Goal: Task Accomplishment & Management: Manage account settings

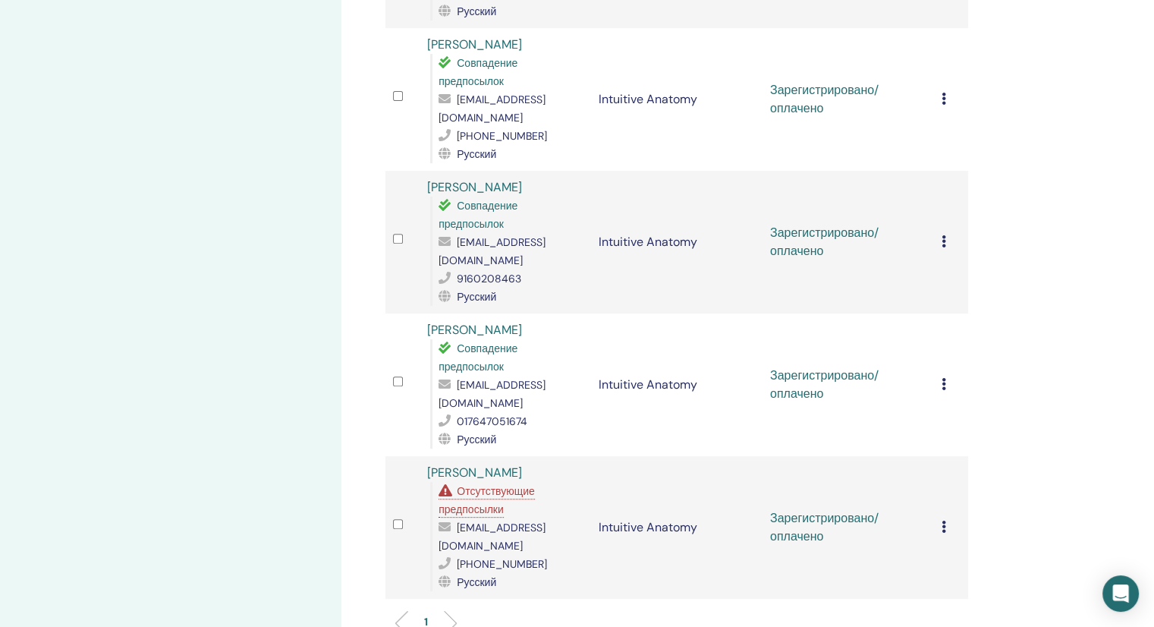
scroll to position [531, 0]
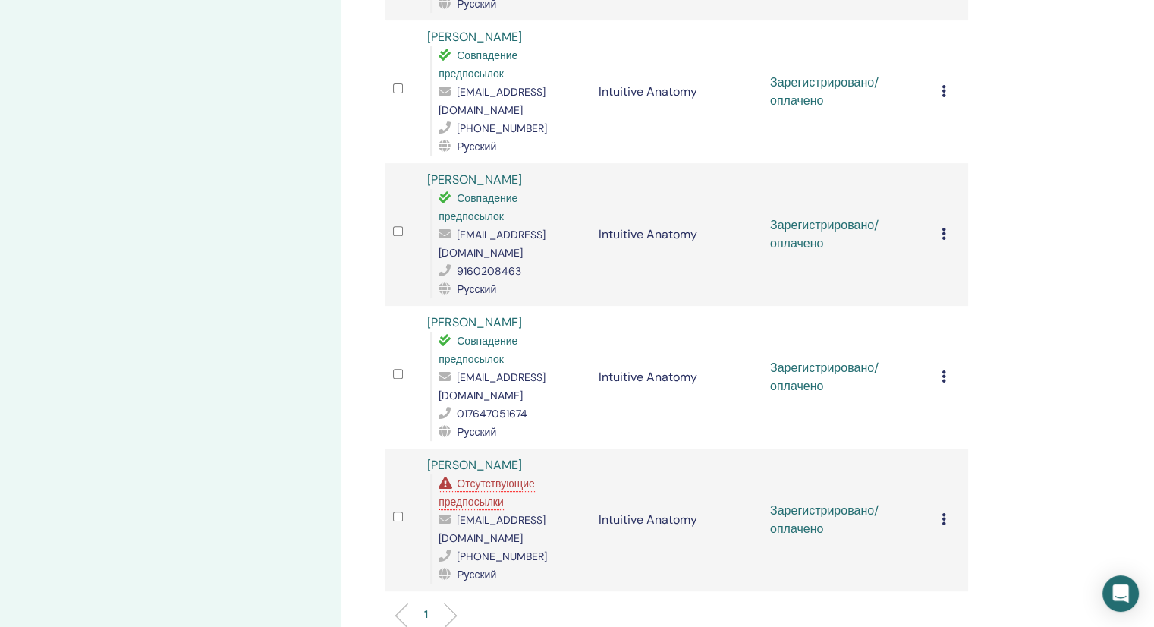
click at [942, 513] on icon at bounding box center [944, 519] width 5 height 12
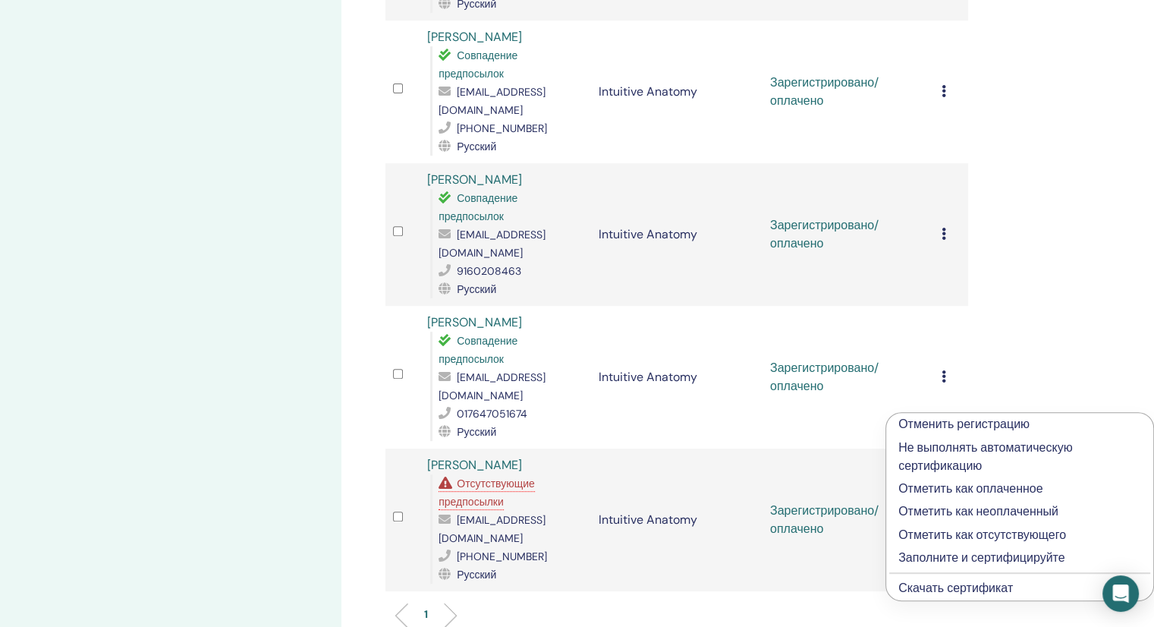
click at [934, 444] on p "Не выполнять автоматическую сертификацию" at bounding box center [1019, 457] width 243 height 36
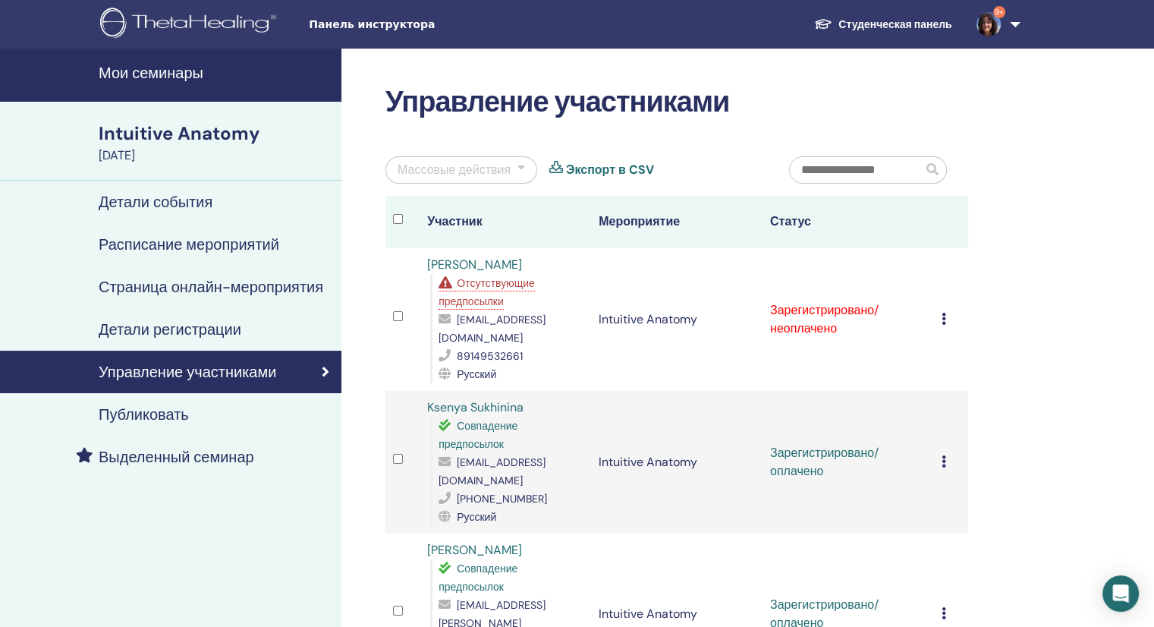
click at [489, 282] on span "Отсутствующие предпосылки" at bounding box center [487, 292] width 96 height 32
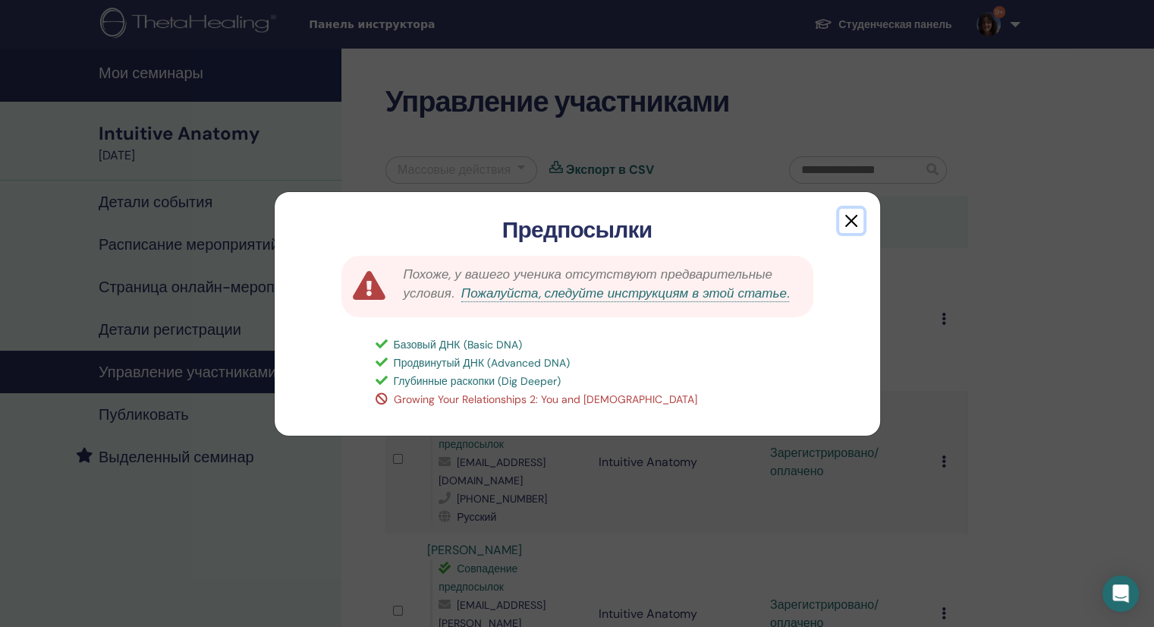
click at [855, 222] on button "button" at bounding box center [851, 221] width 24 height 24
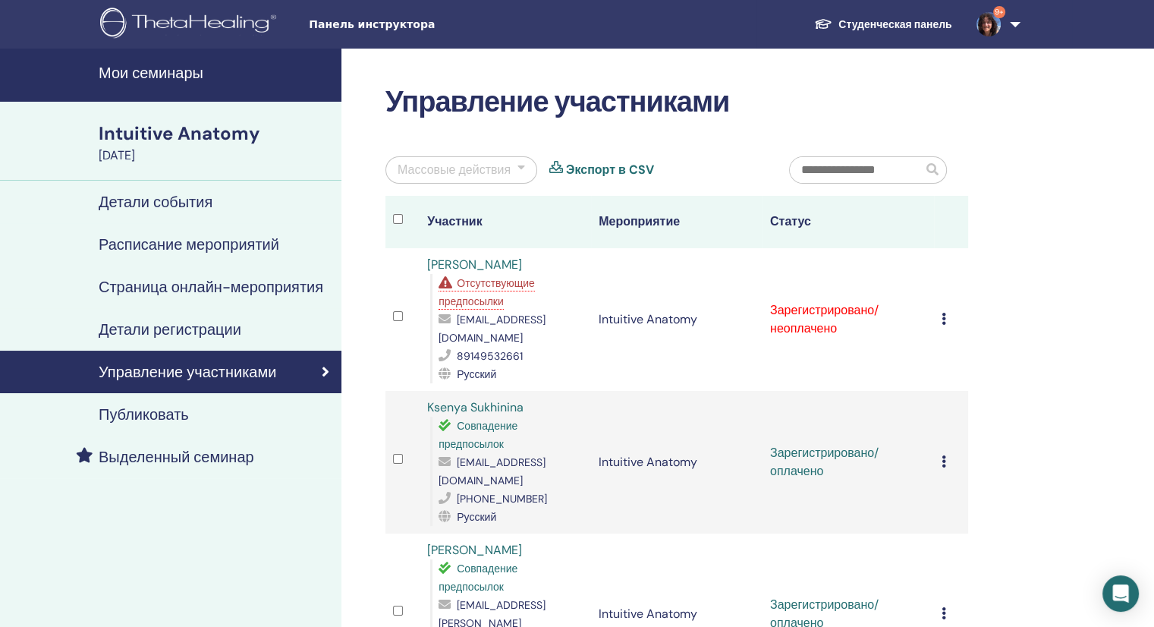
click at [942, 313] on icon at bounding box center [944, 319] width 5 height 12
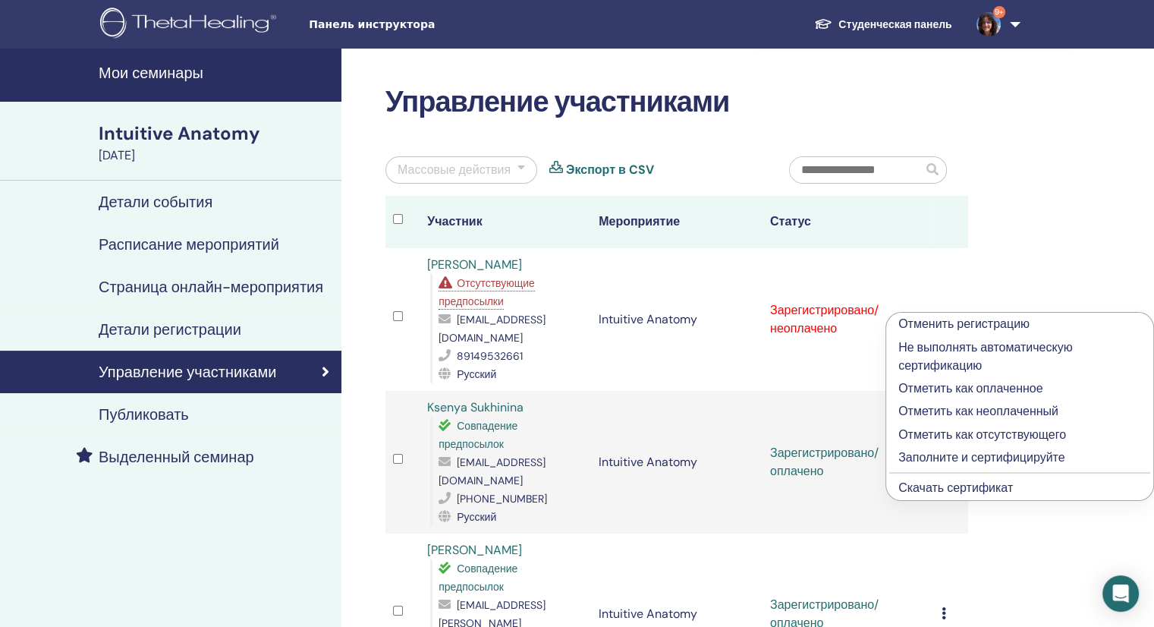
click at [980, 383] on p "Отметить как оплаченное" at bounding box center [1019, 388] width 243 height 18
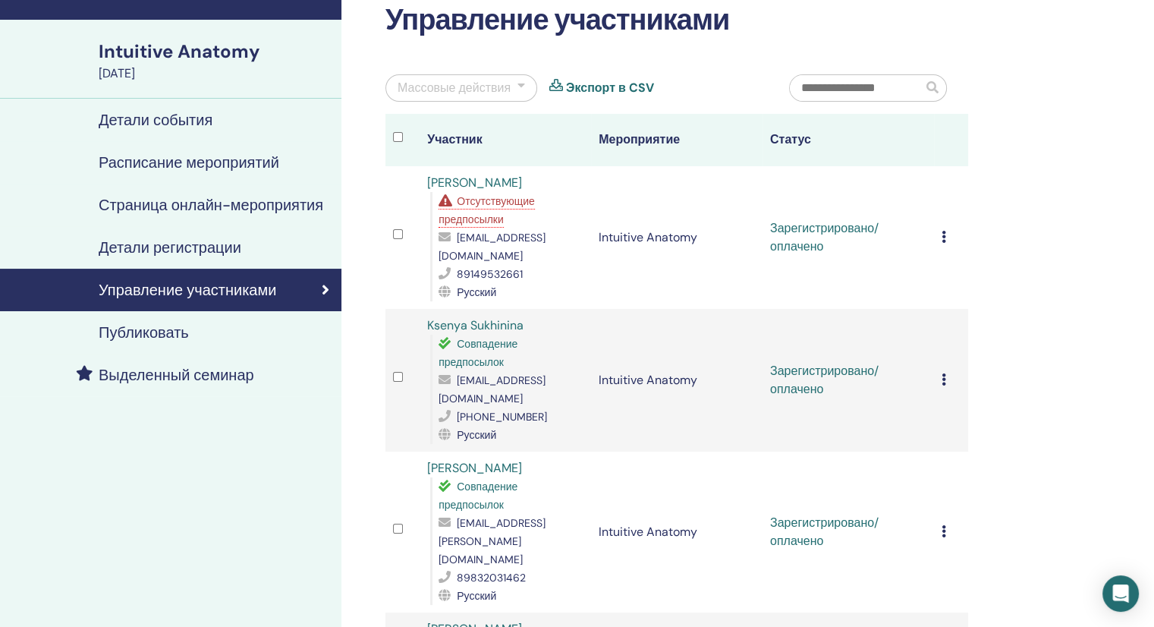
scroll to position [76, 0]
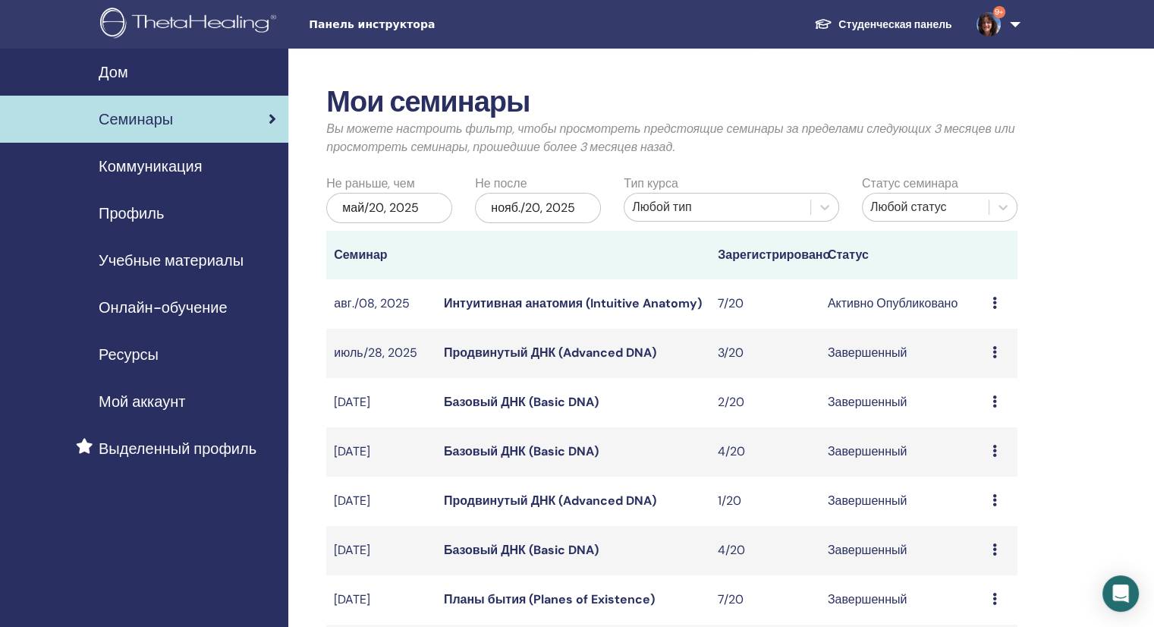
click at [994, 357] on icon at bounding box center [994, 352] width 5 height 12
click at [995, 388] on link "Участники" at bounding box center [984, 392] width 58 height 16
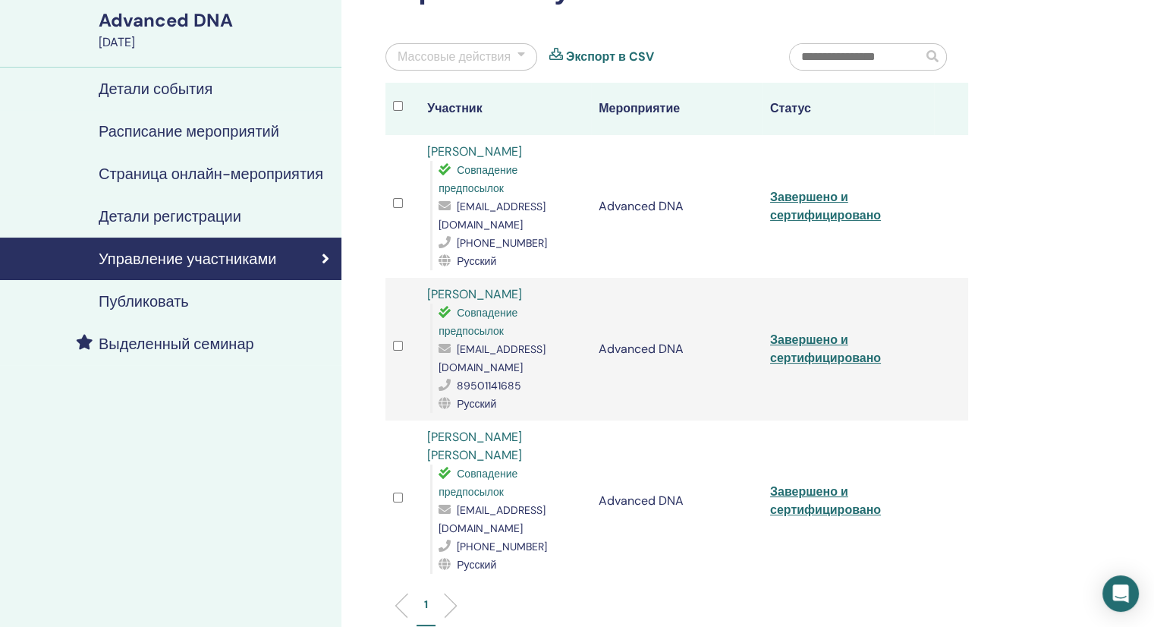
scroll to position [152, 0]
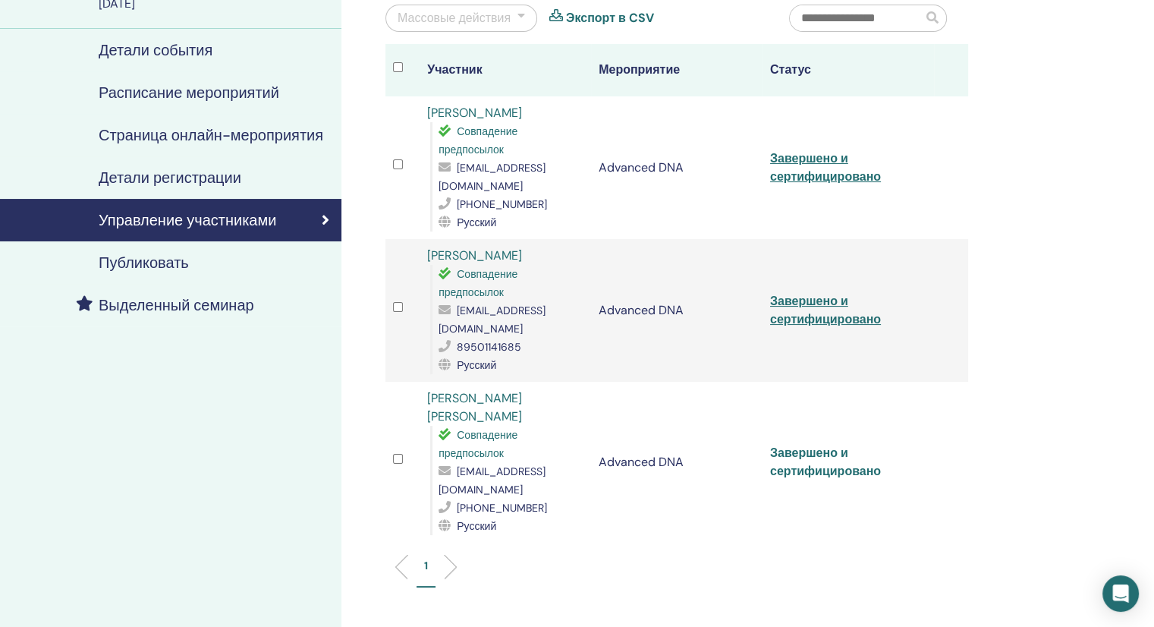
click at [821, 445] on link "Завершено и сертифицировано" at bounding box center [825, 462] width 111 height 34
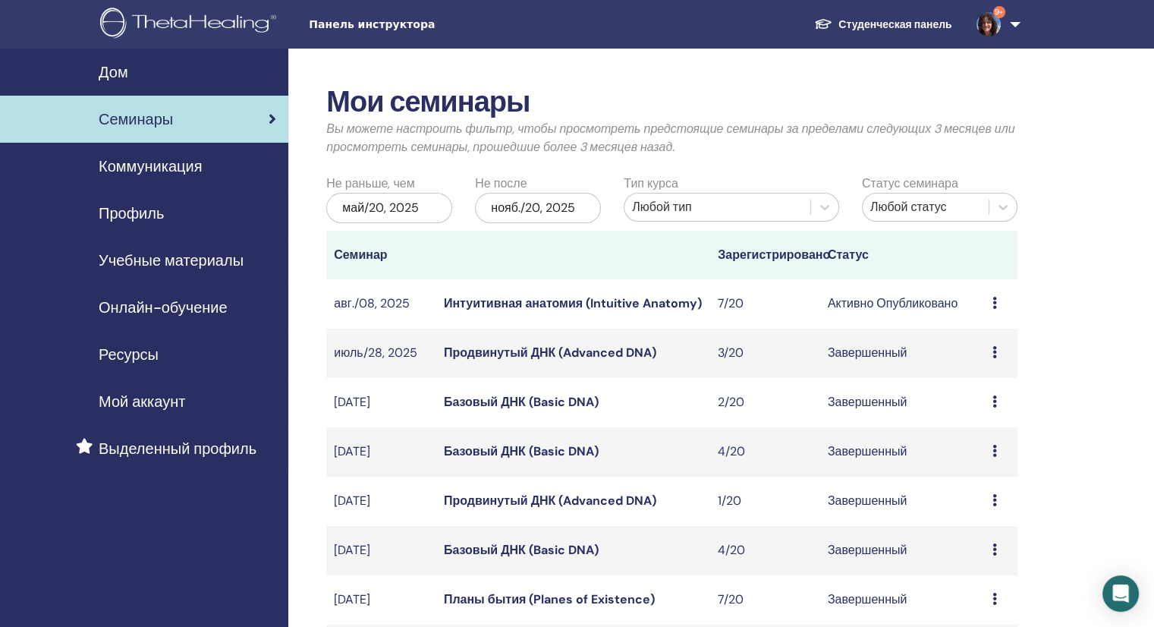
click at [994, 404] on icon at bounding box center [994, 401] width 5 height 12
click at [1005, 439] on link "Участники" at bounding box center [984, 440] width 58 height 16
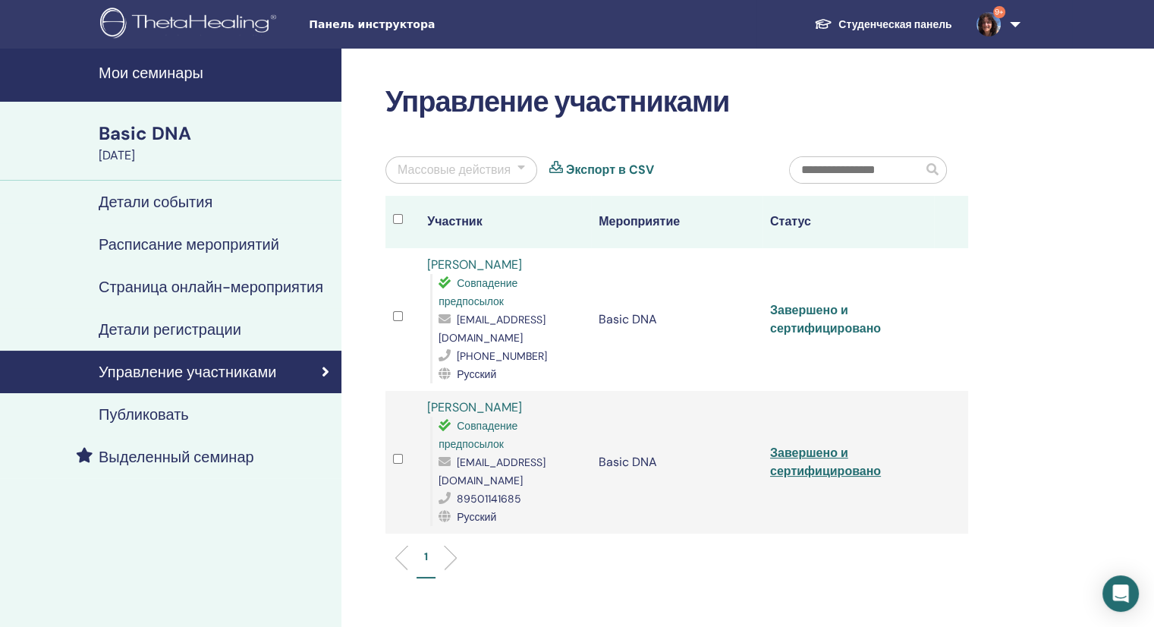
click at [826, 319] on link "Завершено и сертифицировано" at bounding box center [825, 319] width 111 height 34
